Goal: Information Seeking & Learning: Learn about a topic

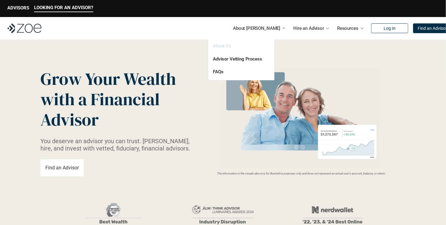
click at [227, 46] on link "About Us" at bounding box center [222, 45] width 18 height 5
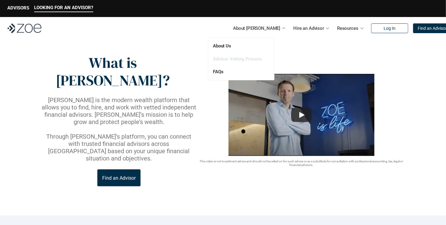
click at [230, 57] on link "Advisor Vetting Process" at bounding box center [237, 58] width 49 height 5
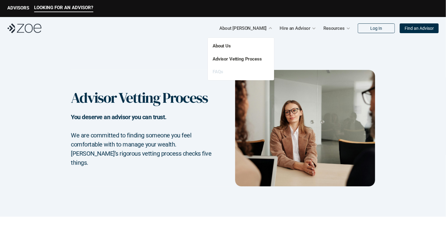
click at [216, 72] on link "FAQs" at bounding box center [217, 71] width 10 height 5
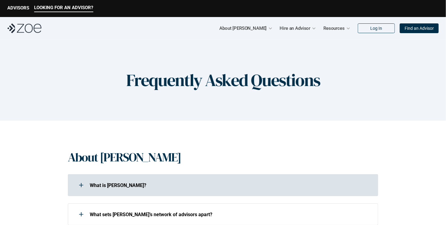
click at [81, 184] on div at bounding box center [81, 185] width 12 height 12
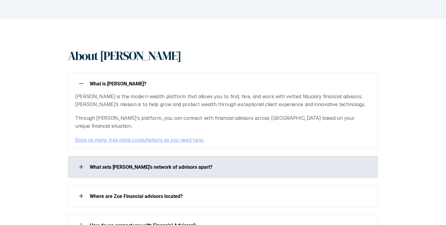
scroll to position [91, 0]
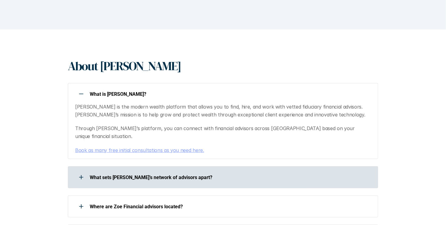
click at [81, 175] on icon at bounding box center [81, 177] width 1 height 4
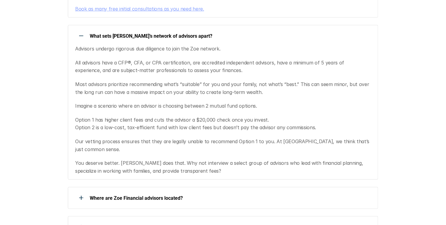
scroll to position [243, 0]
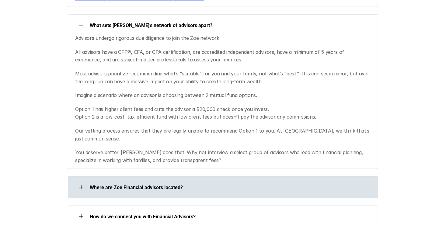
click at [79, 187] on icon at bounding box center [81, 187] width 4 height 1
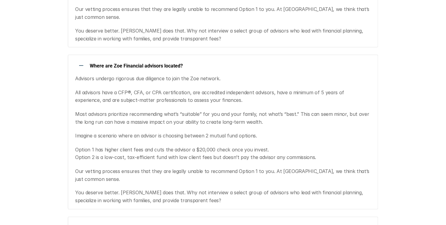
scroll to position [395, 0]
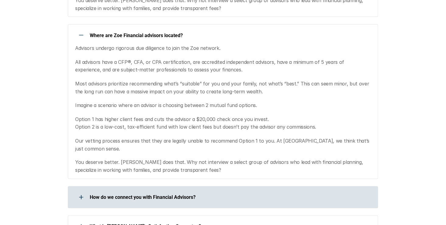
click at [81, 191] on div at bounding box center [81, 197] width 12 height 12
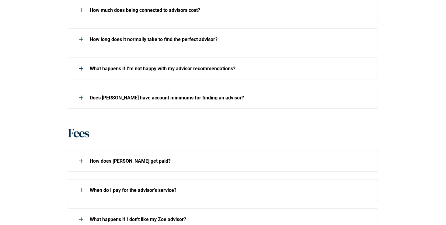
scroll to position [730, 0]
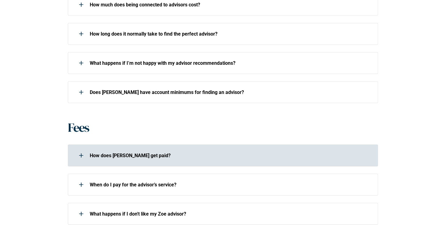
click at [84, 149] on div at bounding box center [81, 155] width 12 height 12
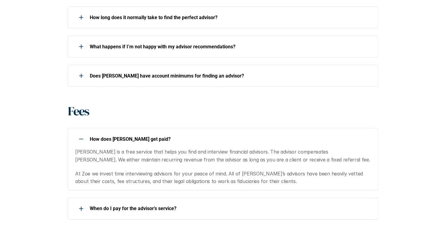
scroll to position [760, 0]
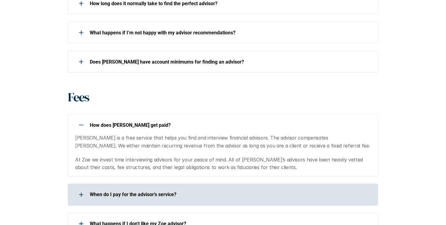
click at [80, 188] on div at bounding box center [81, 194] width 12 height 12
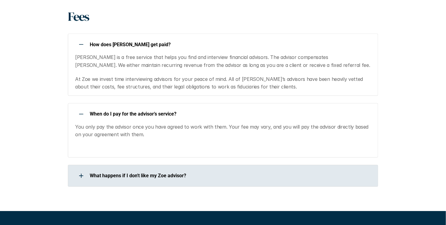
scroll to position [851, 0]
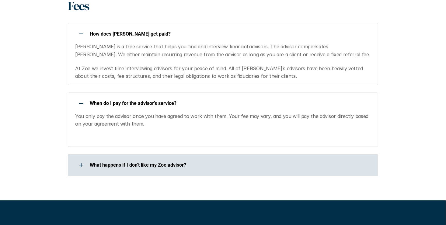
click at [81, 159] on div at bounding box center [81, 165] width 12 height 12
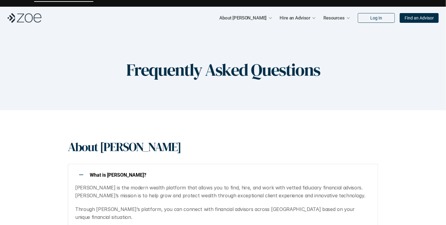
scroll to position [0, 0]
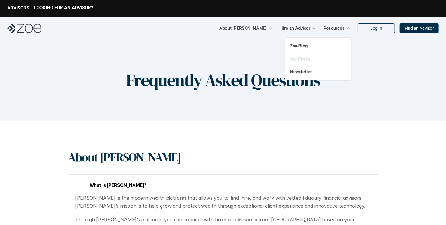
click at [292, 59] on link "Our Press" at bounding box center [300, 58] width 20 height 5
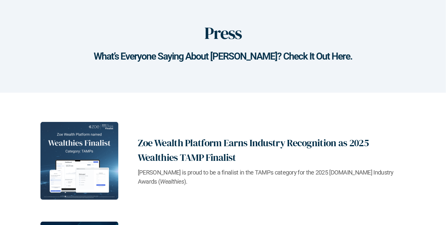
scroll to position [91, 0]
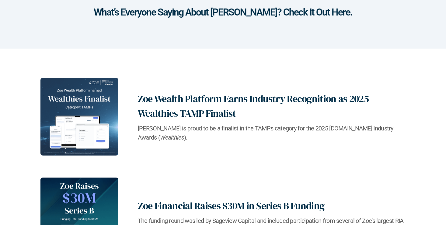
click at [206, 112] on h2 "Zoe Wealth Platform Earns Industry Recognition as 2025 Wealthies TAMP Finalist" at bounding box center [272, 106] width 268 height 29
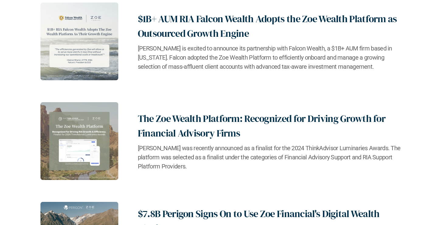
scroll to position [1155, 0]
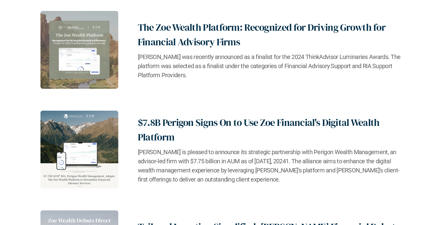
click at [174, 123] on h2 "$7.8B Perigon Signs On to Use Zoe Financial's Digital Wealth Platform" at bounding box center [272, 129] width 268 height 29
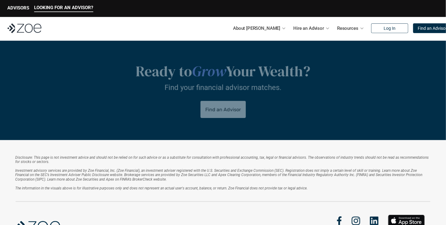
scroll to position [1307, 0]
